Goal: Contribute content: Add original content to the website for others to see

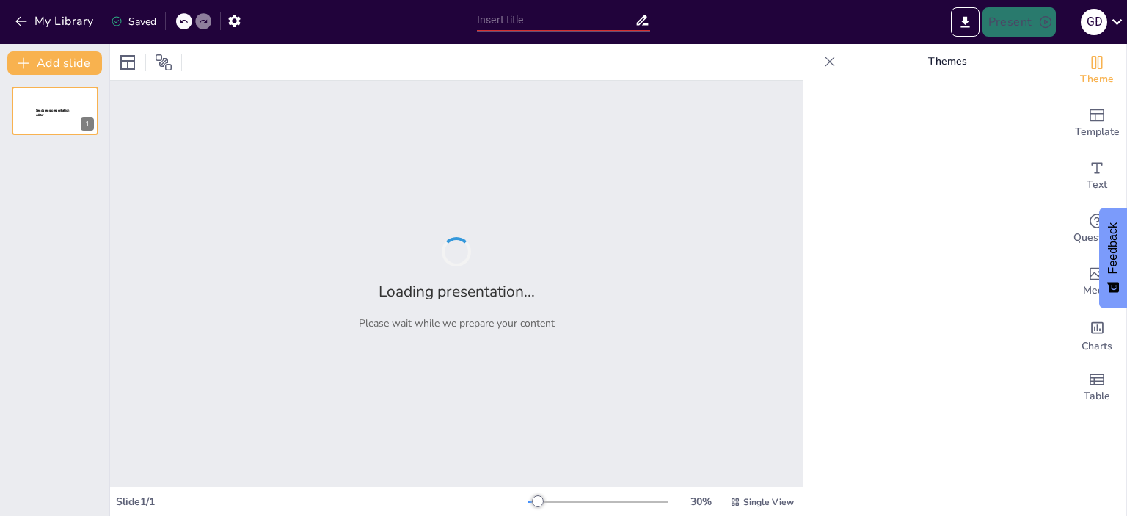
type input "Bridging the Gap: From Ideas to Reality in Work"
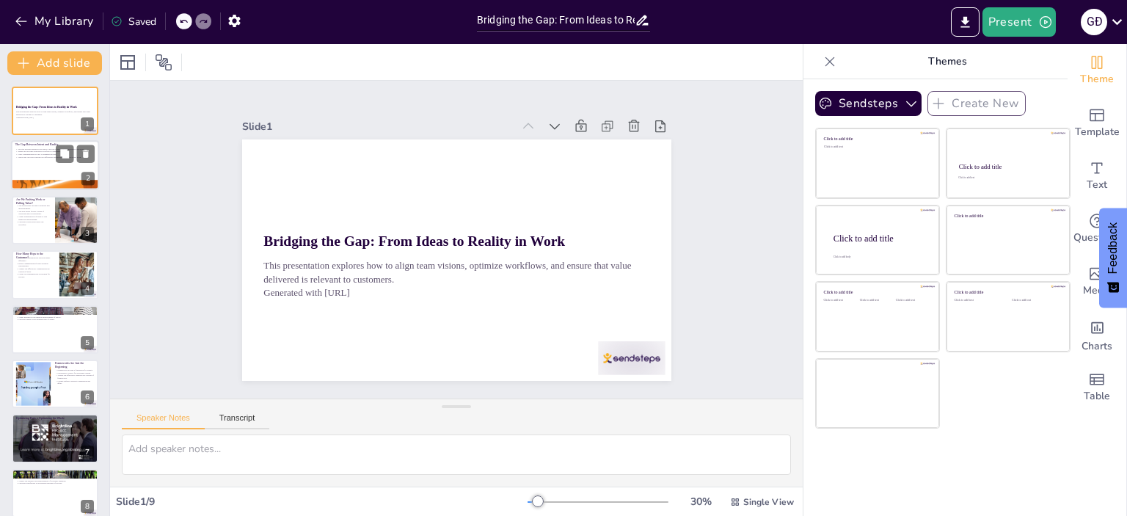
click at [48, 162] on div at bounding box center [55, 166] width 88 height 50
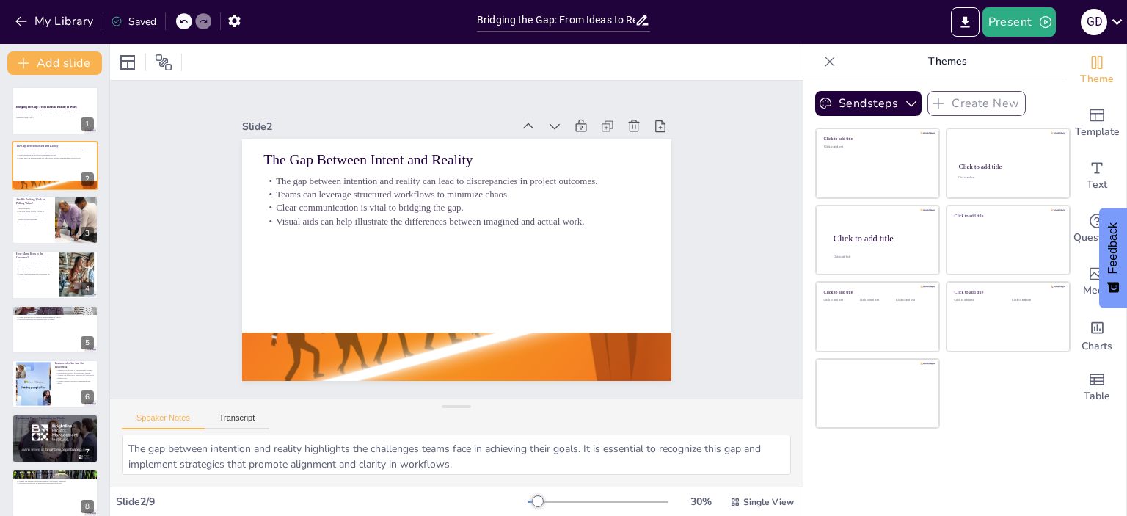
click at [41, 192] on div "Bridging the Gap: From Ideas to Reality in Work This presentation explores how …" at bounding box center [54, 329] width 109 height 485
click at [52, 216] on div at bounding box center [55, 220] width 88 height 50
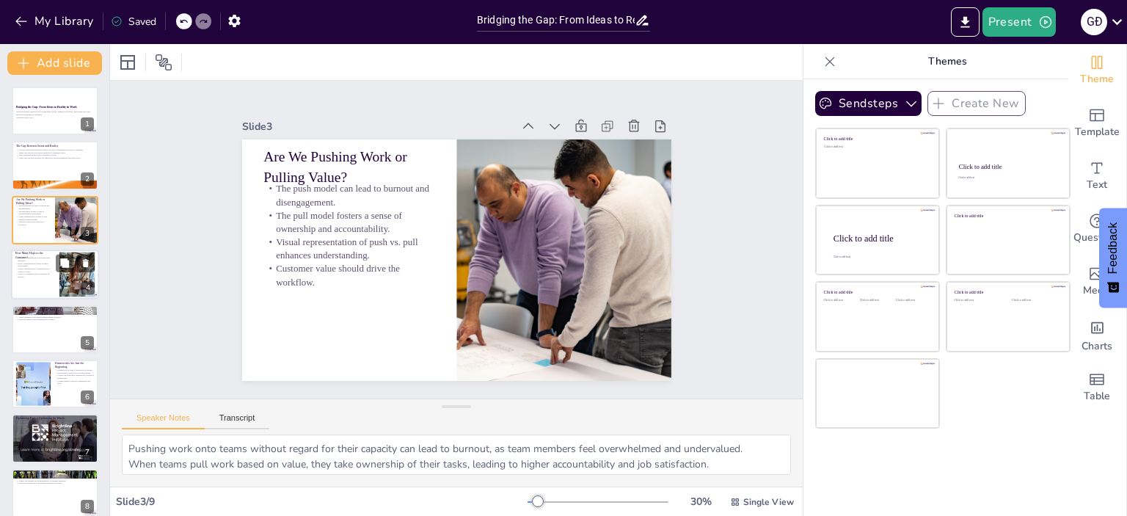
click at [45, 269] on p "Visuals can effectively communicate the concept of hops." at bounding box center [35, 270] width 40 height 5
type textarea "Fewer hops in communication streamline the flow of information, leading to fast…"
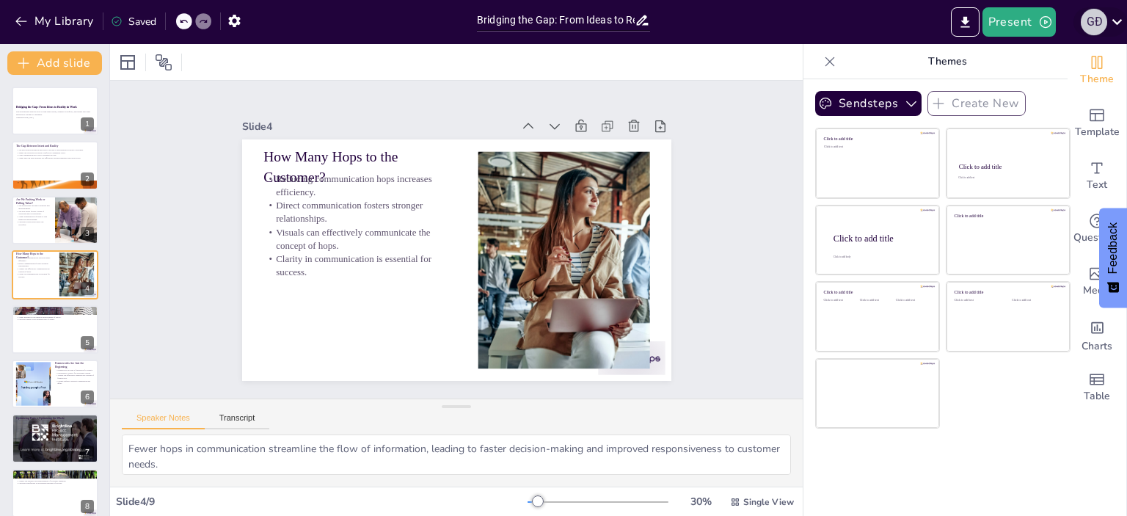
click at [1099, 28] on div "G Đ" at bounding box center [1094, 22] width 26 height 26
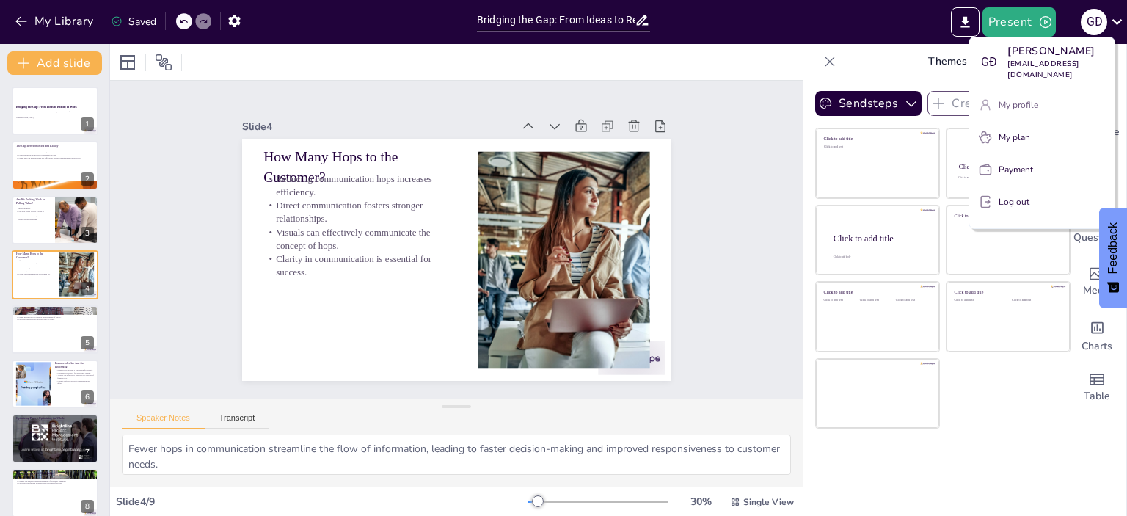
click at [1021, 98] on p "My profile" at bounding box center [1019, 104] width 40 height 13
